Goal: Find specific page/section

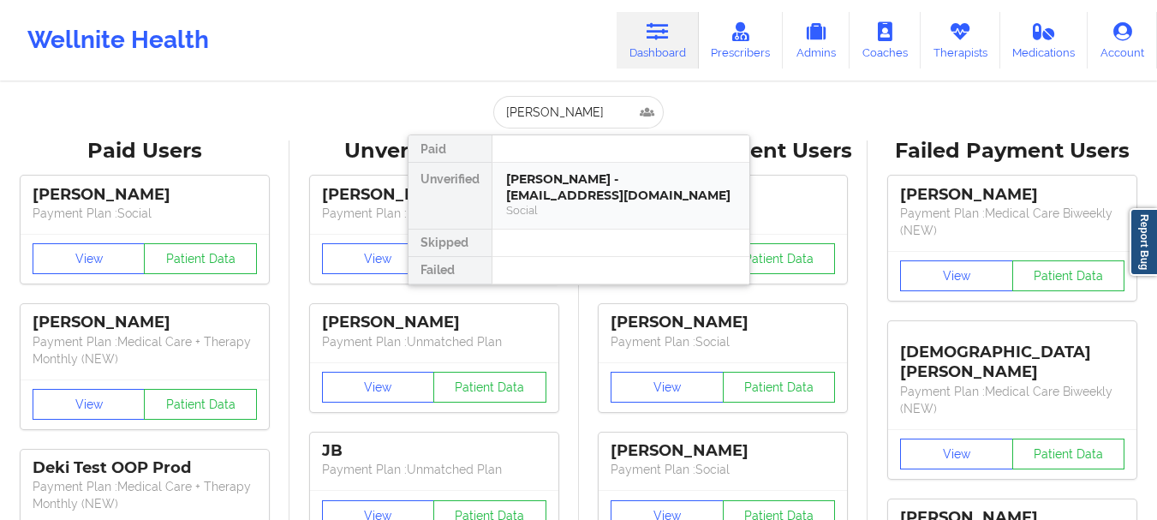
type input "[PERSON_NAME]"
click at [608, 190] on div "[PERSON_NAME] - [EMAIL_ADDRESS][DOMAIN_NAME]" at bounding box center [621, 187] width 230 height 32
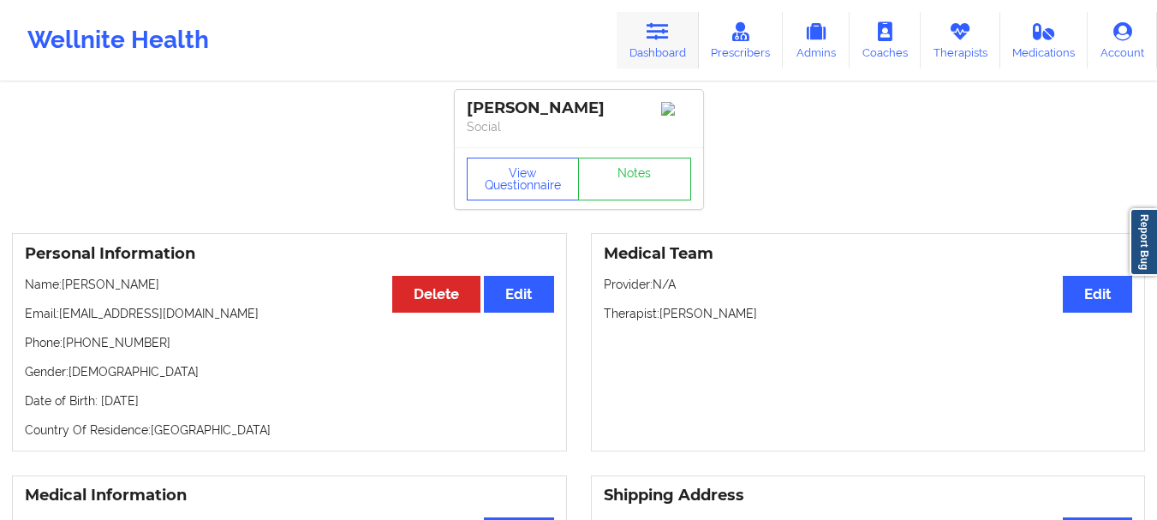
click at [686, 39] on link "Dashboard" at bounding box center [658, 40] width 82 height 57
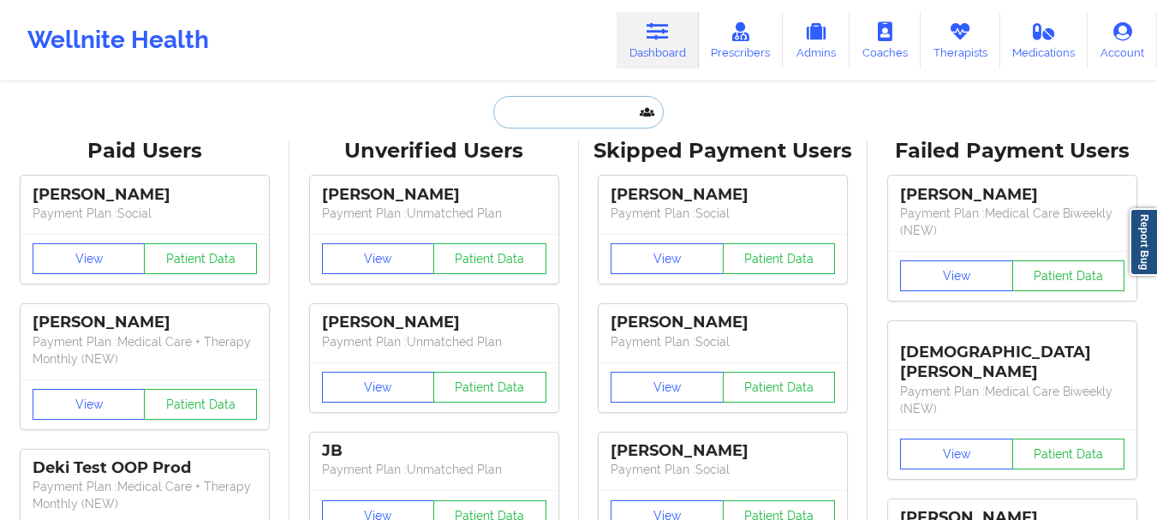
click at [593, 111] on input "text" at bounding box center [578, 112] width 170 height 33
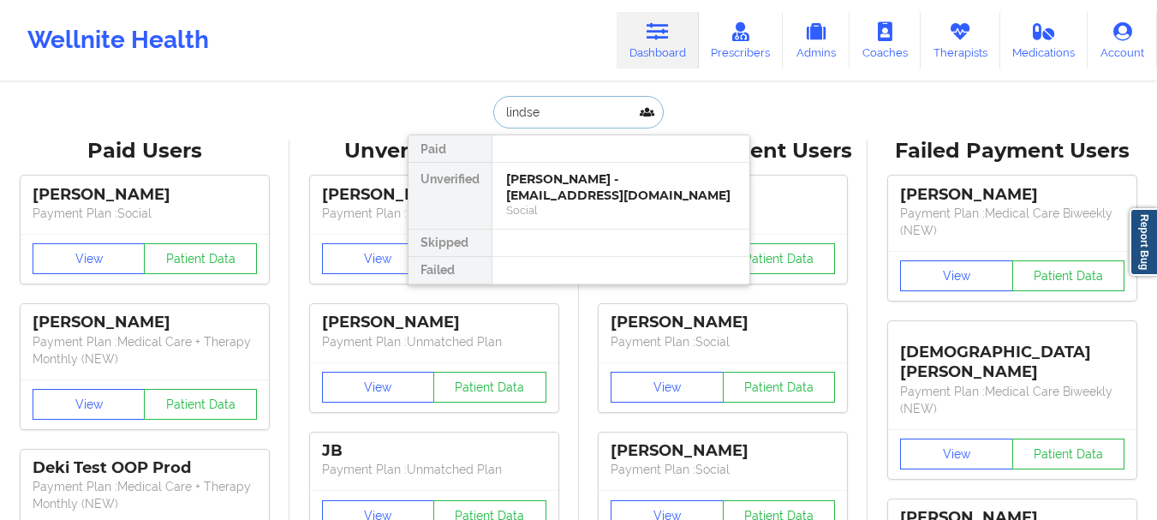
type input "[PERSON_NAME]"
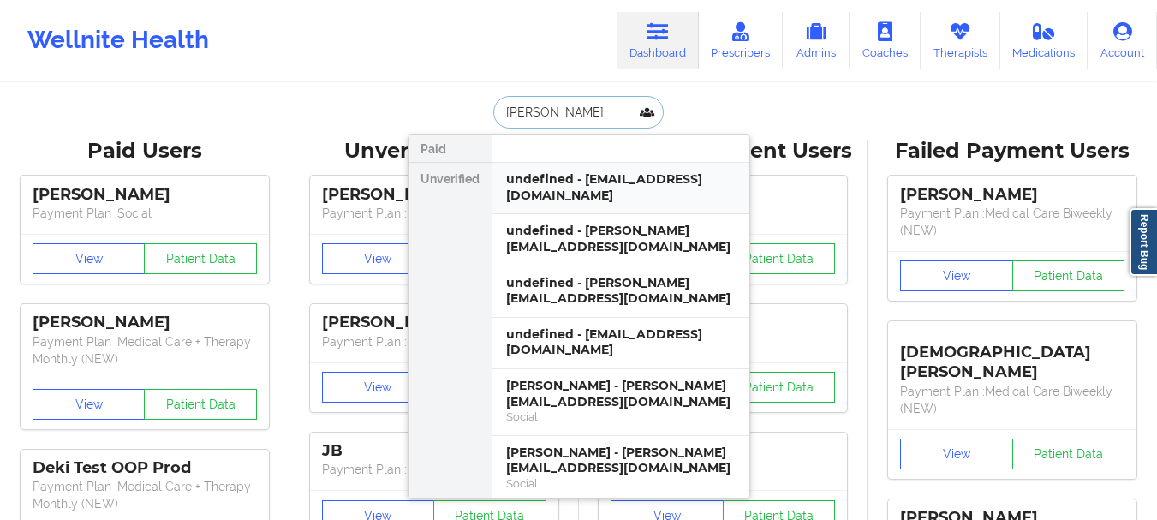
click at [575, 188] on div "undefined - [EMAIL_ADDRESS][DOMAIN_NAME]" at bounding box center [621, 187] width 230 height 32
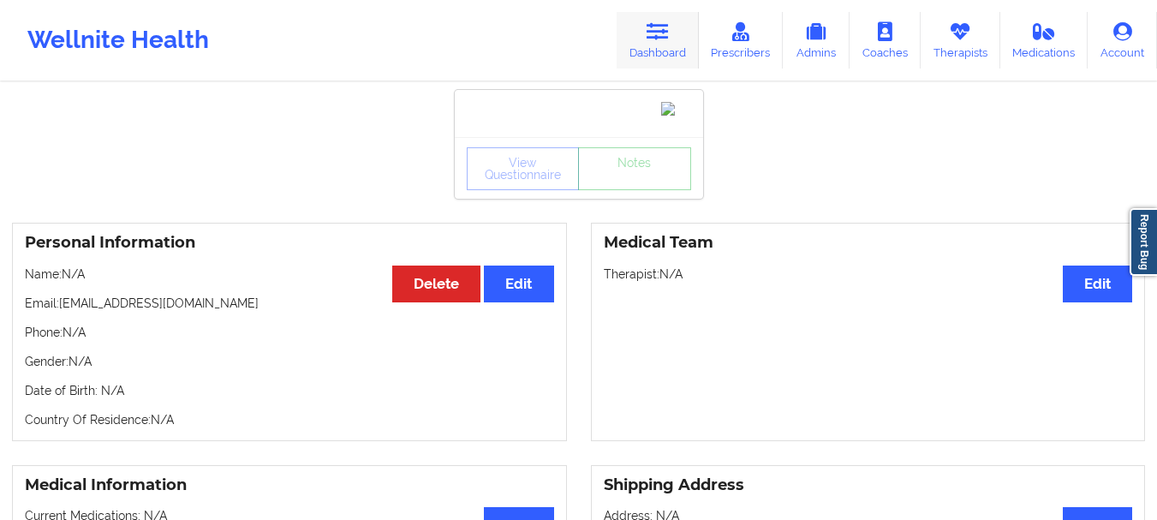
click at [641, 57] on link "Dashboard" at bounding box center [658, 40] width 82 height 57
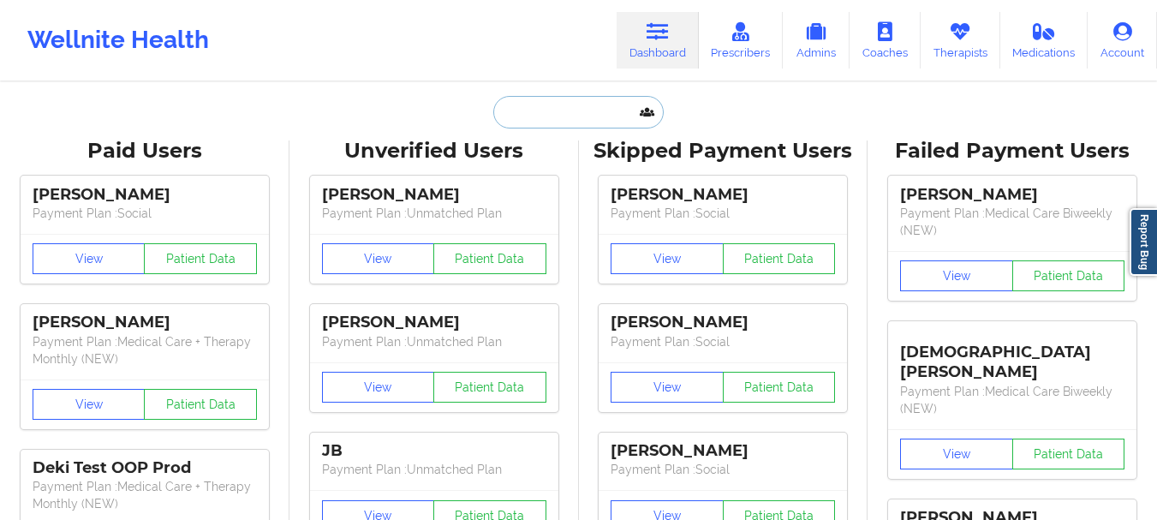
click at [587, 107] on input "text" at bounding box center [578, 112] width 170 height 33
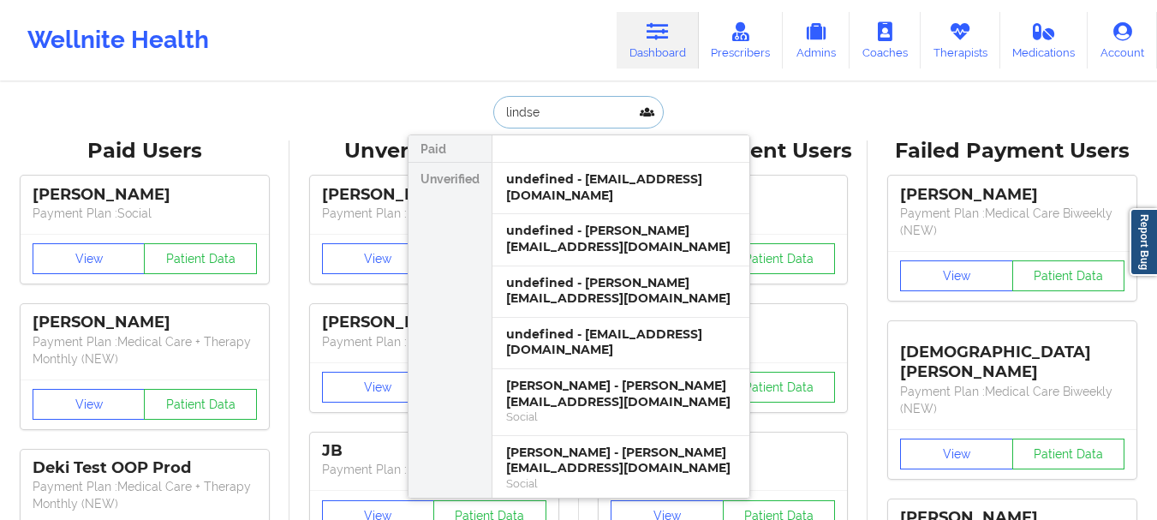
type input "[PERSON_NAME]"
click at [598, 248] on div "undefined - [PERSON_NAME][EMAIL_ADDRESS][DOMAIN_NAME]" at bounding box center [621, 239] width 230 height 32
